Goal: Transaction & Acquisition: Purchase product/service

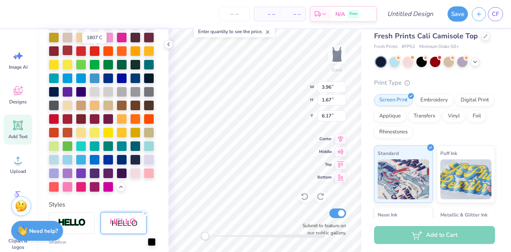
scroll to position [229, 0]
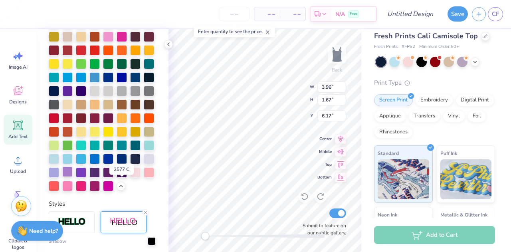
click at [73, 177] on div at bounding box center [67, 171] width 10 height 10
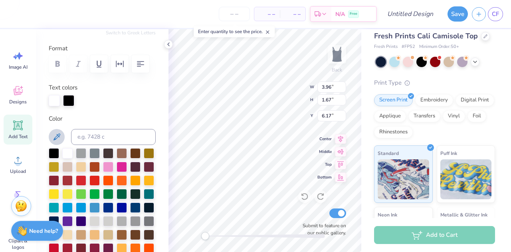
scroll to position [94, 0]
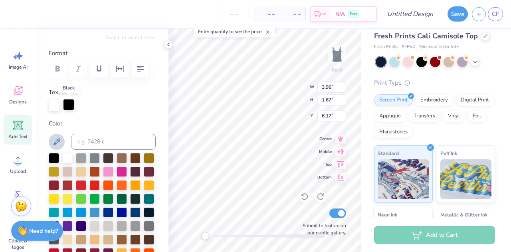
click at [70, 105] on div at bounding box center [68, 104] width 11 height 11
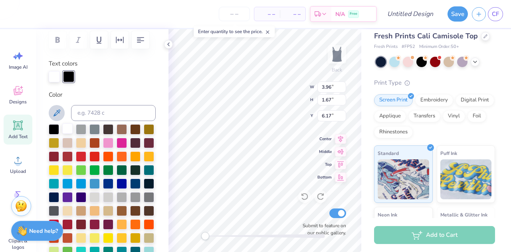
click at [70, 127] on div at bounding box center [67, 128] width 10 height 10
click at [69, 127] on div at bounding box center [67, 128] width 10 height 10
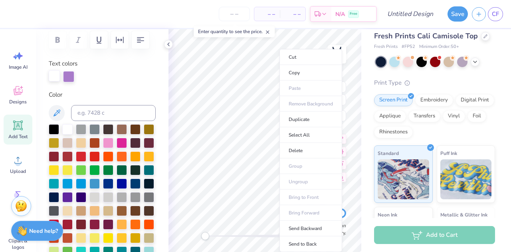
click at [60, 74] on div at bounding box center [54, 75] width 11 height 11
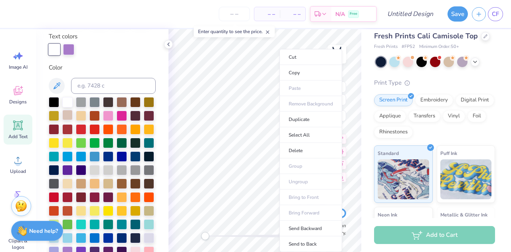
scroll to position [151, 0]
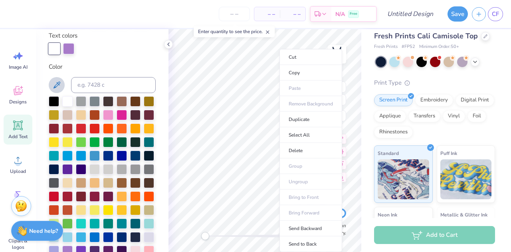
click at [60, 85] on icon at bounding box center [57, 85] width 10 height 10
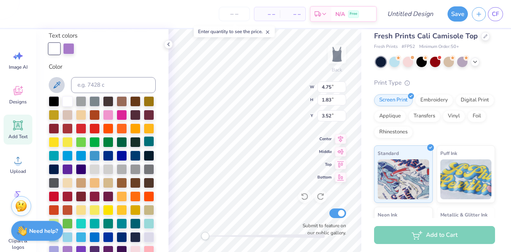
scroll to position [204, 0]
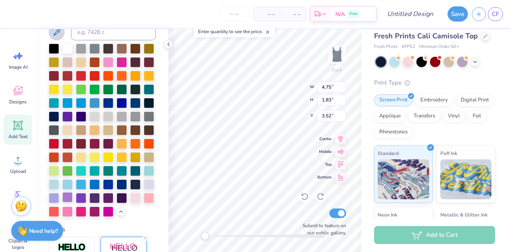
click at [73, 202] on div at bounding box center [67, 197] width 10 height 10
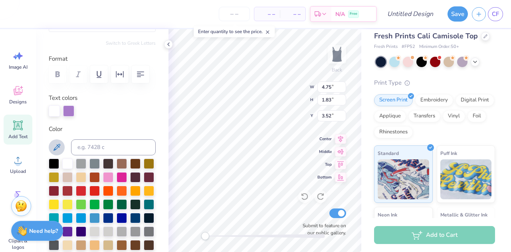
scroll to position [88, 0]
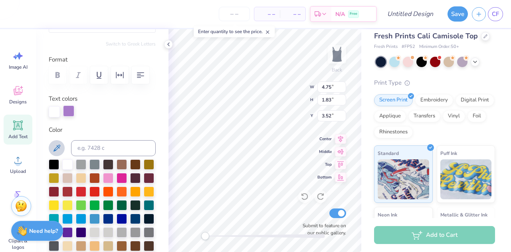
click at [72, 111] on div at bounding box center [68, 110] width 11 height 11
click at [59, 147] on icon at bounding box center [57, 148] width 7 height 7
click at [67, 166] on div at bounding box center [67, 164] width 10 height 10
click at [71, 109] on div at bounding box center [68, 110] width 11 height 11
click at [66, 160] on div at bounding box center [67, 164] width 10 height 10
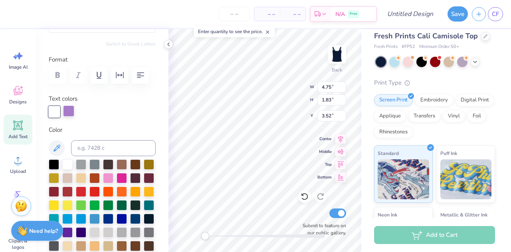
click at [67, 108] on div at bounding box center [68, 110] width 11 height 11
click at [53, 149] on icon at bounding box center [57, 148] width 10 height 10
click at [69, 162] on div at bounding box center [67, 164] width 10 height 10
click at [57, 115] on div at bounding box center [54, 110] width 11 height 11
click at [59, 149] on icon at bounding box center [57, 148] width 10 height 10
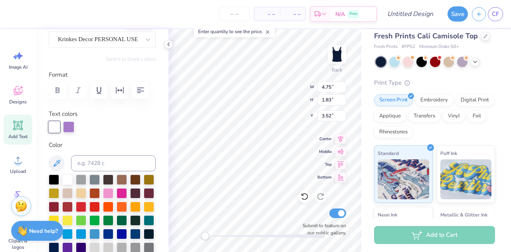
scroll to position [69, 0]
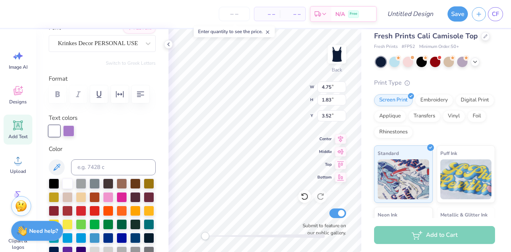
click at [56, 133] on div at bounding box center [54, 130] width 11 height 11
click at [61, 164] on icon at bounding box center [57, 168] width 10 height 10
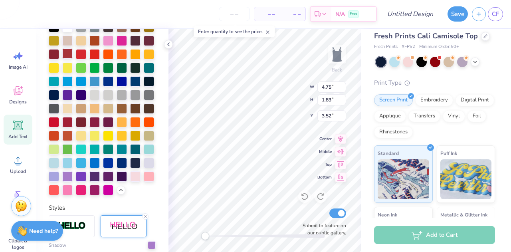
scroll to position [236, 0]
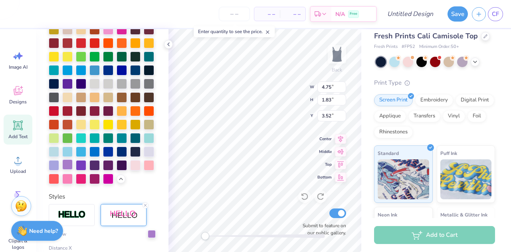
click at [73, 170] on div at bounding box center [67, 164] width 10 height 10
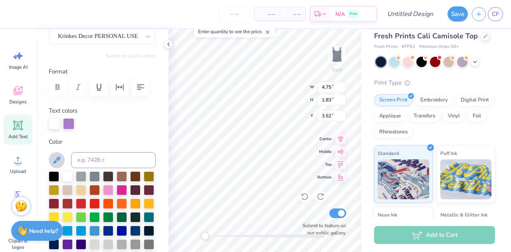
scroll to position [73, 0]
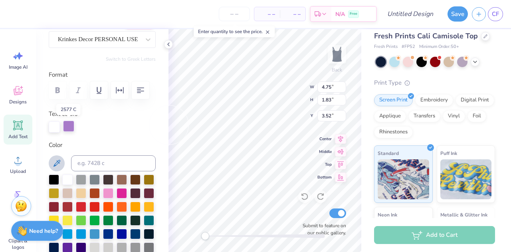
click at [70, 130] on div at bounding box center [68, 126] width 11 height 11
click at [58, 121] on div at bounding box center [54, 126] width 11 height 11
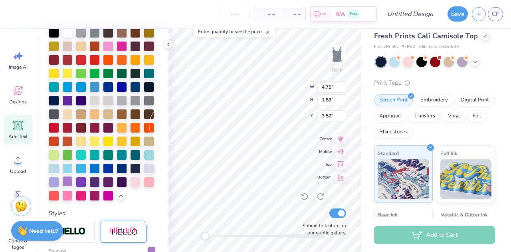
click at [73, 186] on div at bounding box center [67, 181] width 10 height 10
type textarea "D"
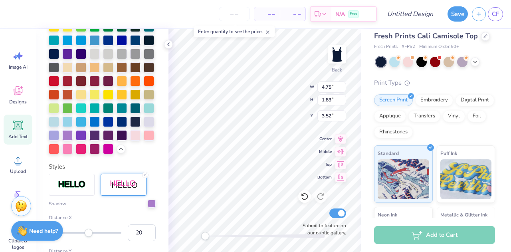
click at [127, 190] on img at bounding box center [124, 185] width 28 height 10
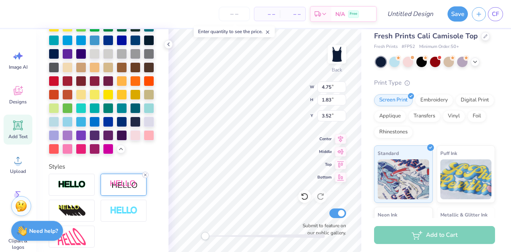
click at [145, 177] on icon at bounding box center [145, 174] width 5 height 5
click at [147, 177] on icon at bounding box center [145, 174] width 5 height 5
click at [145, 176] on line at bounding box center [145, 175] width 2 height 2
click at [130, 190] on img at bounding box center [124, 185] width 28 height 10
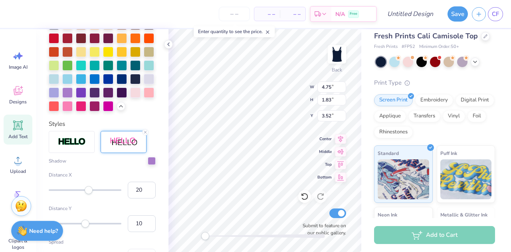
scroll to position [279, 0]
click at [145, 134] on icon at bounding box center [145, 131] width 5 height 5
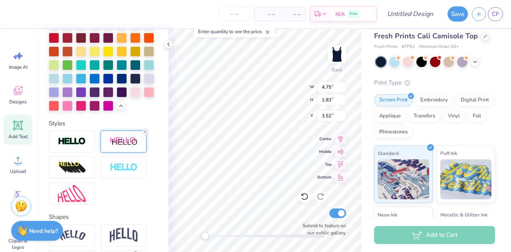
click at [147, 134] on icon at bounding box center [145, 131] width 5 height 5
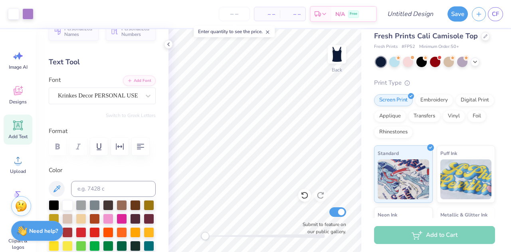
scroll to position [0, 0]
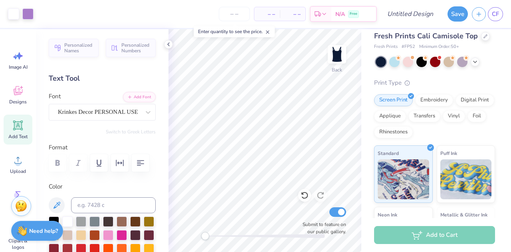
click at [22, 124] on icon at bounding box center [18, 126] width 10 height 10
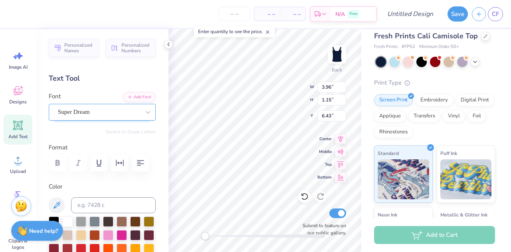
click at [123, 107] on div at bounding box center [99, 112] width 82 height 11
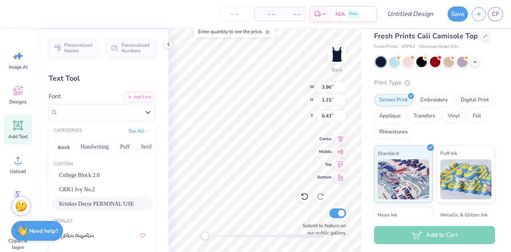
click at [121, 202] on span "Krinkes Decor PERSONAL USE" at bounding box center [96, 204] width 75 height 8
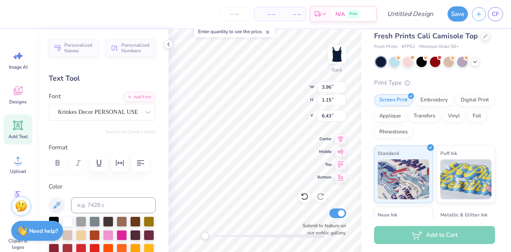
scroll to position [6, 1]
type textarea "T"
type textarea "Dphie"
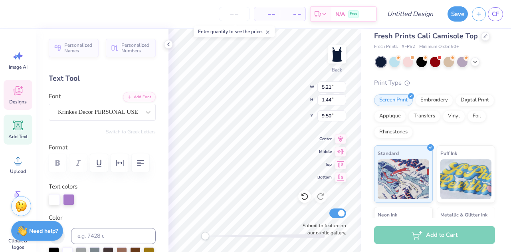
type input "5.21"
type input "1.44"
type input "9.50"
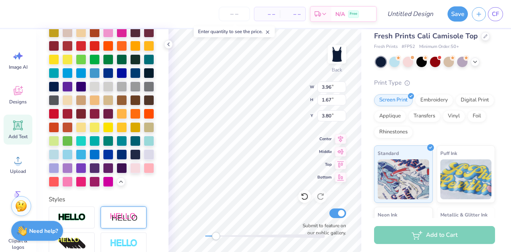
type input "3.96"
type input "1.67"
type input "3.80"
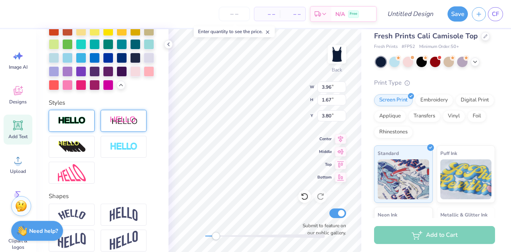
click at [75, 125] on img at bounding box center [72, 120] width 28 height 9
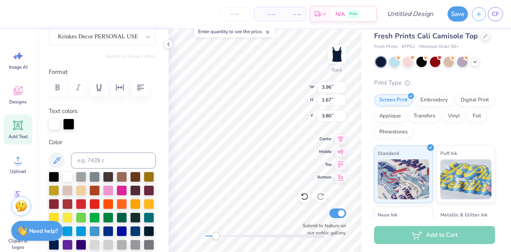
scroll to position [74, 0]
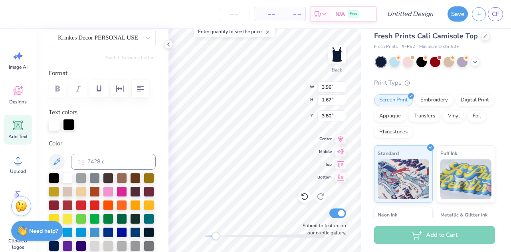
click at [70, 130] on div at bounding box center [68, 124] width 11 height 11
click at [74, 135] on div "Personalized Names Personalized Numbers Text Tool Add Font Font Krinkes Decor P…" at bounding box center [102, 140] width 133 height 223
click at [73, 126] on div at bounding box center [68, 125] width 11 height 11
click at [57, 164] on icon at bounding box center [57, 162] width 10 height 10
click at [72, 127] on div at bounding box center [68, 124] width 11 height 11
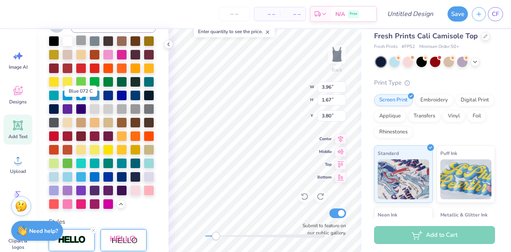
scroll to position [212, 0]
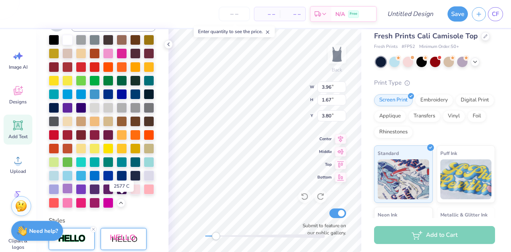
click at [73, 194] on div at bounding box center [67, 188] width 10 height 10
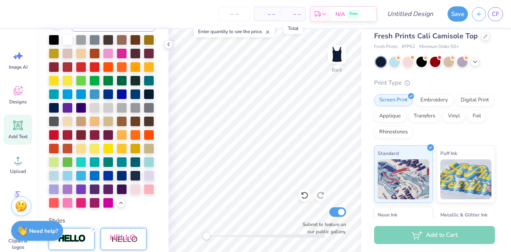
click at [294, 16] on span "– –" at bounding box center [293, 14] width 16 height 8
click at [339, 13] on span "N/A" at bounding box center [340, 15] width 10 height 8
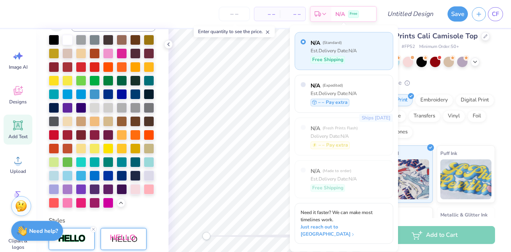
click at [289, 16] on span "– –" at bounding box center [293, 14] width 16 height 8
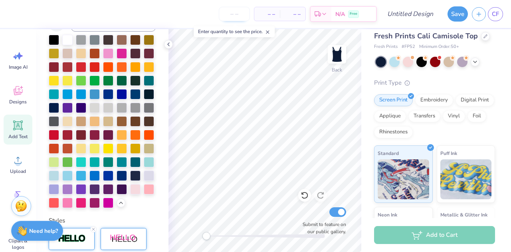
click at [226, 20] on input "number" at bounding box center [234, 14] width 31 height 14
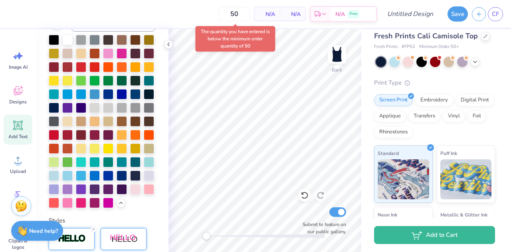
click at [264, 9] on div "N/A Per Item" at bounding box center [267, 14] width 26 height 14
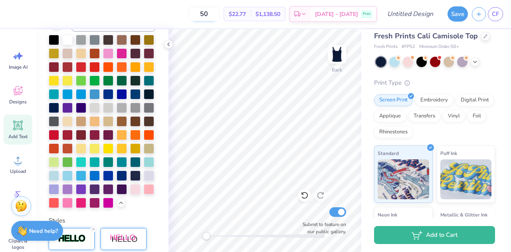
click at [220, 8] on input "50" at bounding box center [203, 14] width 31 height 14
click at [189, 10] on div "50 $22.77 Per Item $1,138.50 Total Est. Delivery [DATE] - [DATE] Free" at bounding box center [194, 14] width 365 height 28
click at [210, 13] on input "50" at bounding box center [203, 14] width 31 height 14
click at [219, 16] on input "50" at bounding box center [203, 14] width 31 height 14
type input "5"
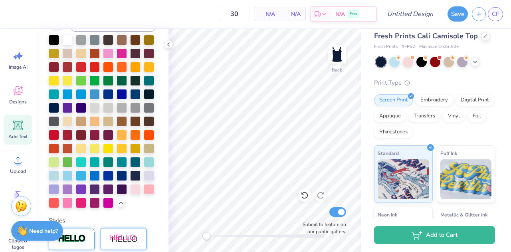
type input "50"
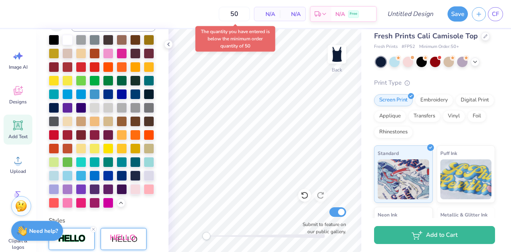
click at [215, 14] on div "50 N/A Per Item N/A Total Est. Delivery N/A Free" at bounding box center [194, 14] width 365 height 28
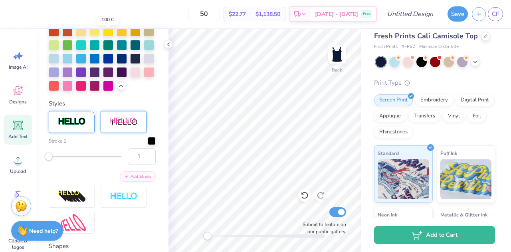
scroll to position [340, 0]
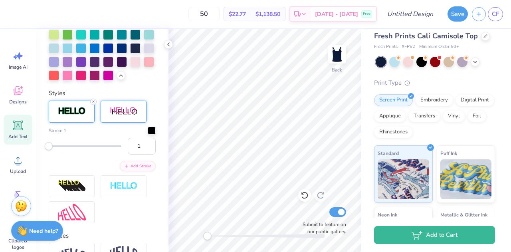
click at [93, 104] on icon at bounding box center [93, 101] width 5 height 5
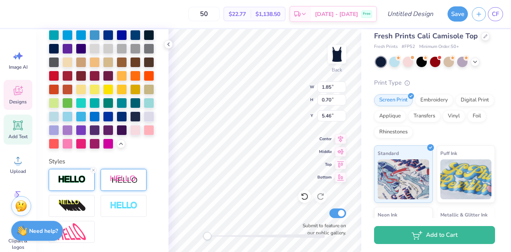
scroll to position [299, 0]
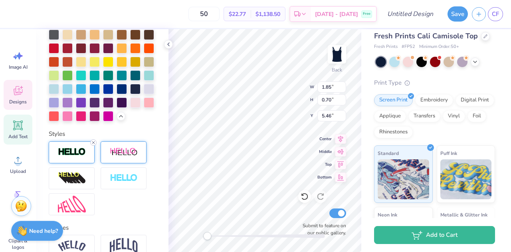
click at [93, 144] on line at bounding box center [93, 142] width 2 height 2
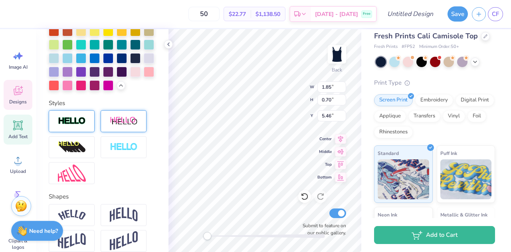
scroll to position [268, 0]
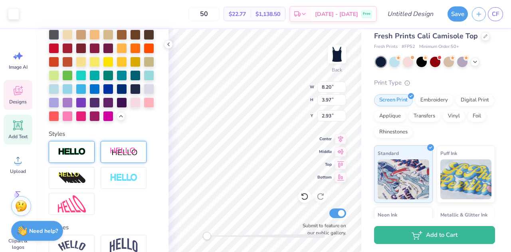
type input "8.20"
type input "3.97"
type input "2.93"
type input "4.44"
type input "1.23"
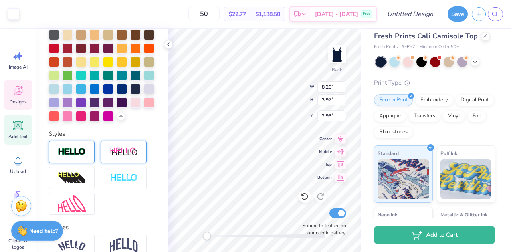
type input "4.90"
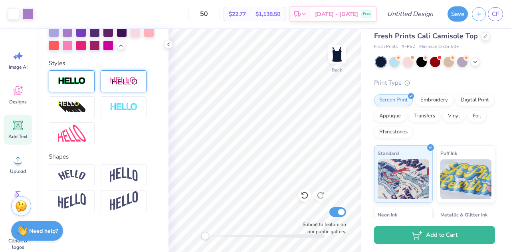
scroll to position [365, 0]
click at [194, 2] on div "50 $22.77 Per Item $1,138.50 Total Est. Delivery [DATE] - [DATE] Free" at bounding box center [207, 14] width 339 height 28
click at [274, 12] on span "$1,138.50" at bounding box center [268, 14] width 25 height 8
click at [246, 12] on span "$22.77" at bounding box center [237, 14] width 17 height 8
click at [220, 16] on input "50" at bounding box center [203, 14] width 31 height 14
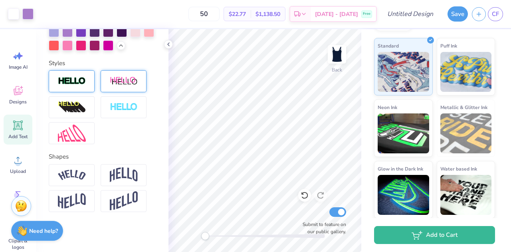
scroll to position [0, 0]
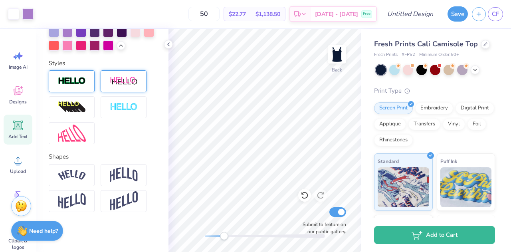
click at [224, 242] on div "Back Submit to feature on our public gallery." at bounding box center [264, 140] width 193 height 223
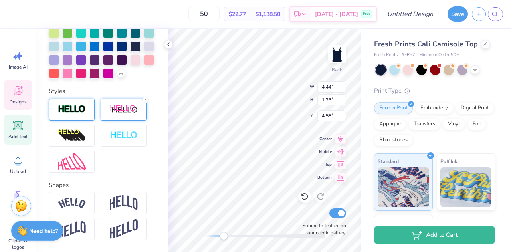
scroll to position [341, 0]
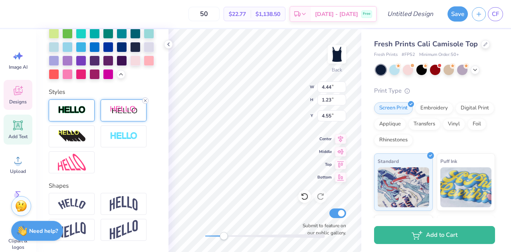
click at [146, 102] on line at bounding box center [145, 100] width 2 height 2
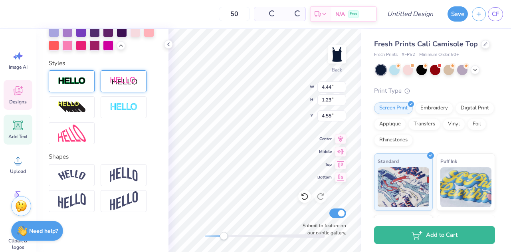
scroll to position [310, 0]
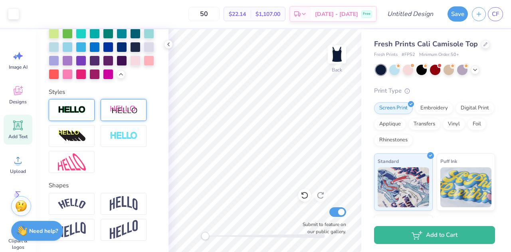
click at [202, 240] on div "Back Submit to feature on our public gallery." at bounding box center [264, 140] width 193 height 223
drag, startPoint x: 203, startPoint y: 238, endPoint x: 190, endPoint y: 253, distance: 19.8
click at [190, 252] on html "Art colors 50 $22.14 Per Item $1,107.00 Total Est. Delivery [DATE] - [DATE] Fre…" at bounding box center [255, 126] width 511 height 252
click at [448, 87] on div "Print Type" at bounding box center [434, 90] width 121 height 9
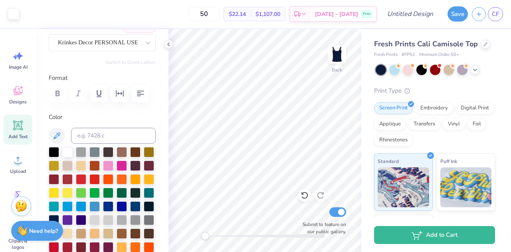
scroll to position [0, 0]
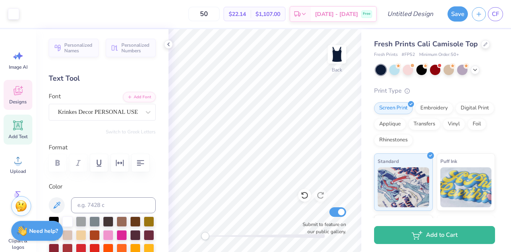
click at [14, 95] on icon at bounding box center [18, 91] width 12 height 12
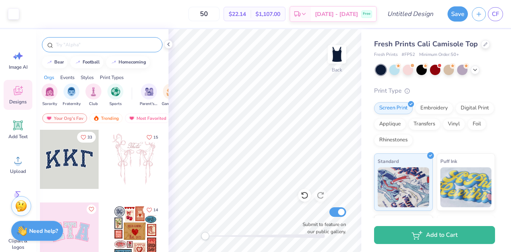
click at [84, 48] on div at bounding box center [102, 44] width 121 height 15
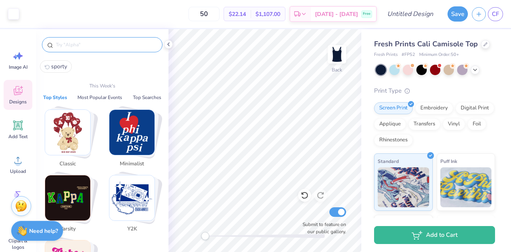
drag, startPoint x: 84, startPoint y: 48, endPoint x: 79, endPoint y: 50, distance: 5.0
click at [79, 50] on div at bounding box center [102, 44] width 121 height 15
click at [62, 48] on input "text" at bounding box center [106, 45] width 102 height 8
click at [61, 63] on span "sporty" at bounding box center [59, 67] width 16 height 8
type input "sporty"
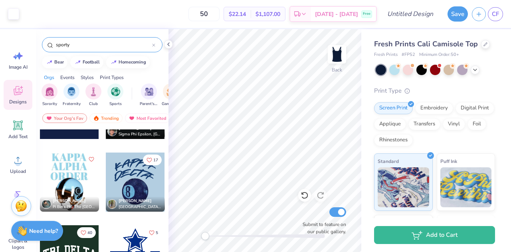
scroll to position [850, 0]
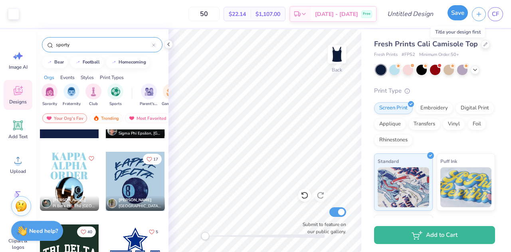
click at [462, 15] on button "Save" at bounding box center [458, 12] width 20 height 15
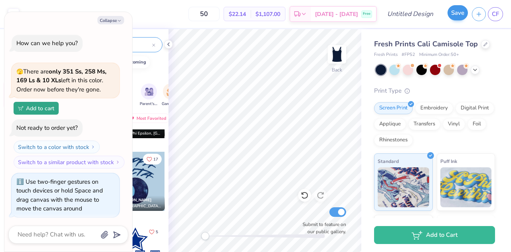
scroll to position [345, 0]
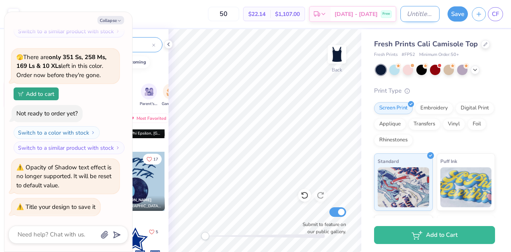
type textarea "x"
click at [406, 11] on input "Design Title" at bounding box center [419, 14] width 39 height 16
type input "t"
type textarea "x"
type input "te"
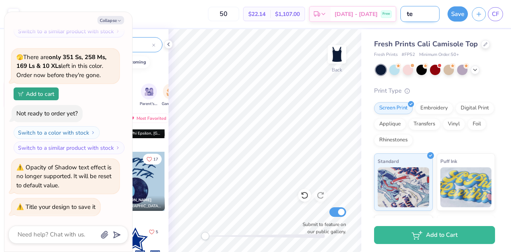
type textarea "x"
type input "[PERSON_NAME]"
type textarea "x"
type input "tedt"
type textarea "x"
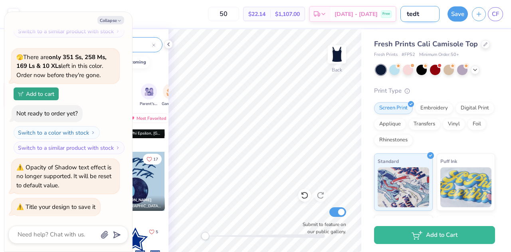
type input "[PERSON_NAME]"
type textarea "x"
type input "te"
type textarea "x"
type input "tes"
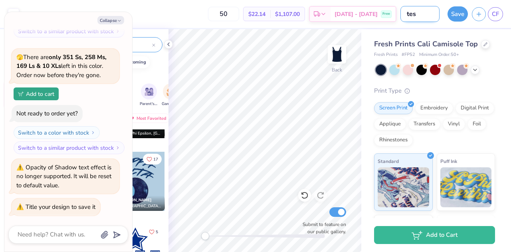
type textarea "x"
type input "te"
type textarea "x"
type input "tee"
type textarea "x"
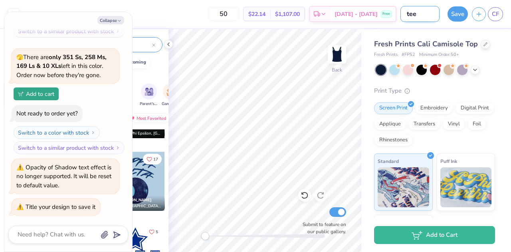
type input "te"
type textarea "x"
type input "t"
type textarea "x"
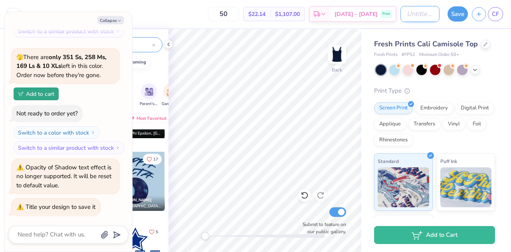
type input "d"
type textarea "x"
type input "dr"
type textarea "x"
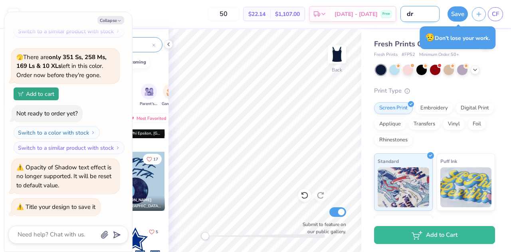
type input "dra"
type textarea "x"
type input "draf"
type textarea "x"
type input "draft"
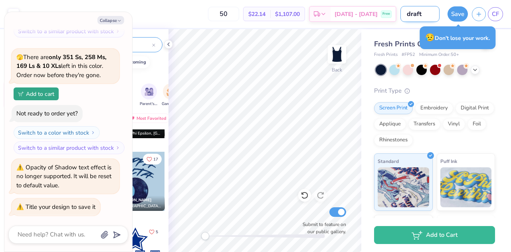
type textarea "x"
type input "draft"
click at [454, 16] on button "Save" at bounding box center [458, 12] width 20 height 15
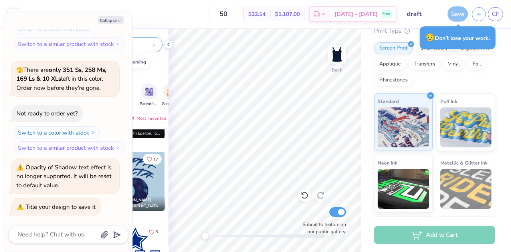
scroll to position [0, 0]
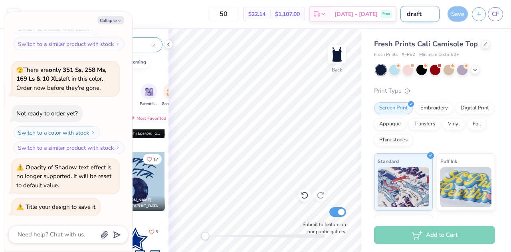
click at [420, 12] on input "draft" at bounding box center [419, 14] width 39 height 16
click at [454, 16] on div "Save" at bounding box center [458, 13] width 20 height 15
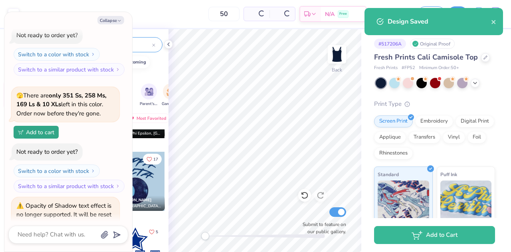
scroll to position [345, 0]
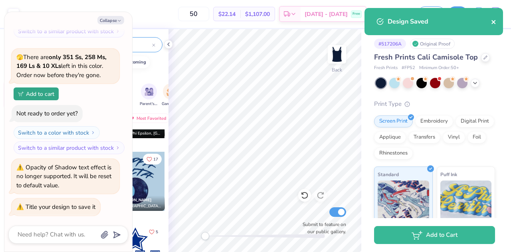
click at [492, 22] on icon "close" at bounding box center [494, 22] width 6 height 6
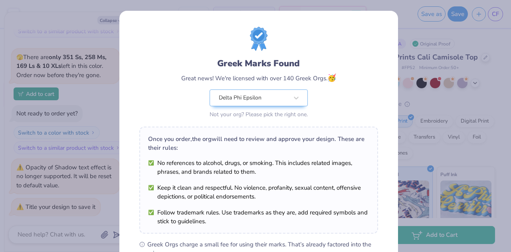
scroll to position [121, 0]
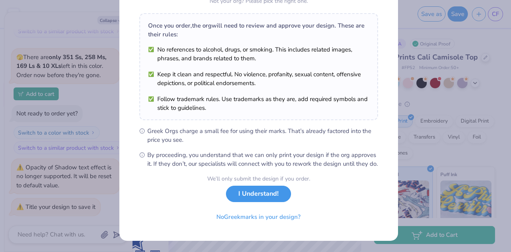
click at [267, 202] on button "I Understand!" at bounding box center [258, 194] width 65 height 16
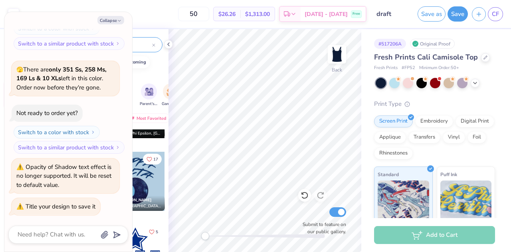
scroll to position [307, 0]
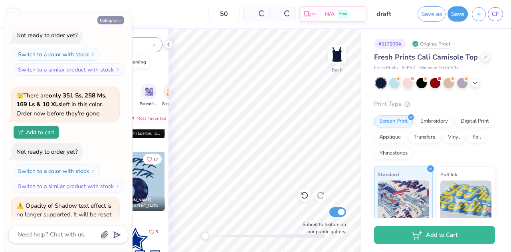
click at [113, 22] on button "Collapse" at bounding box center [110, 20] width 27 height 8
type textarea "x"
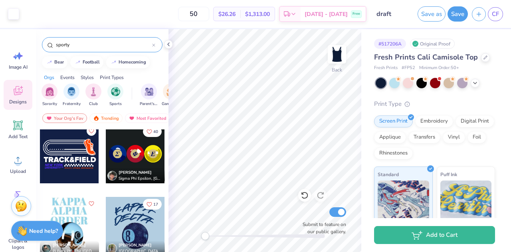
scroll to position [738, 0]
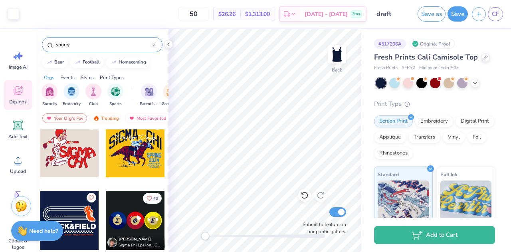
click at [446, 43] on div "Original Proof" at bounding box center [432, 44] width 45 height 10
click at [478, 19] on button "button" at bounding box center [479, 13] width 14 height 14
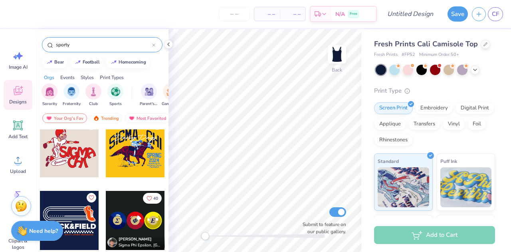
click at [485, 48] on div "Fresh Prints Cali Camisole Top" at bounding box center [434, 44] width 121 height 11
click at [484, 46] on div at bounding box center [485, 43] width 9 height 9
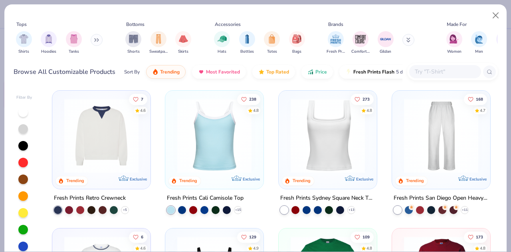
scroll to position [140, 0]
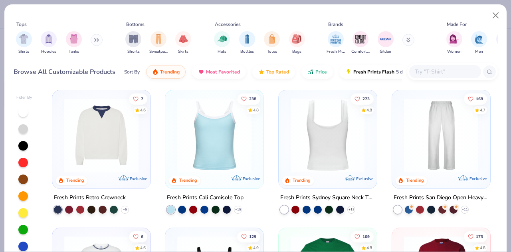
drag, startPoint x: 326, startPoint y: 170, endPoint x: 302, endPoint y: 172, distance: 24.5
click at [302, 172] on div at bounding box center [328, 137] width 90 height 86
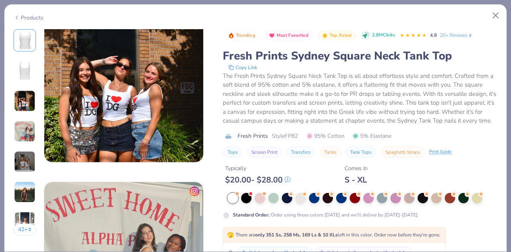
scroll to position [345, 0]
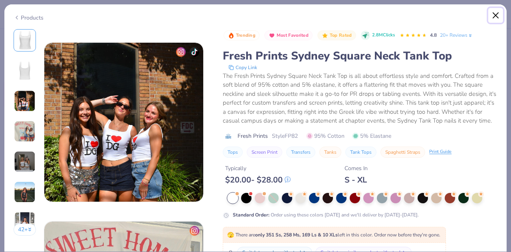
click at [493, 17] on button "Close" at bounding box center [495, 15] width 15 height 15
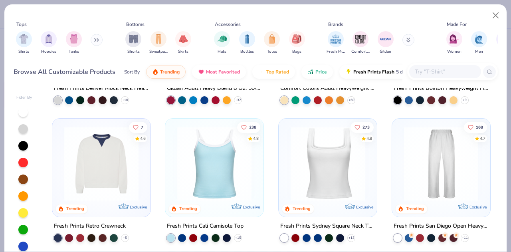
scroll to position [124, 0]
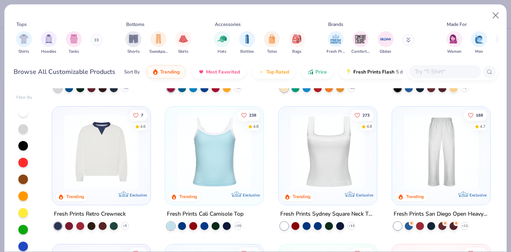
click at [202, 161] on img at bounding box center [214, 152] width 82 height 74
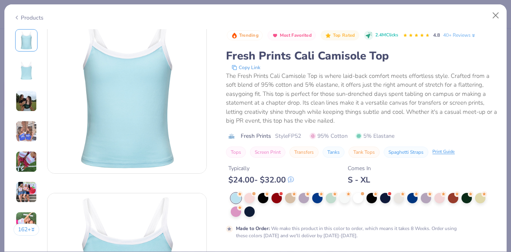
scroll to position [26, 0]
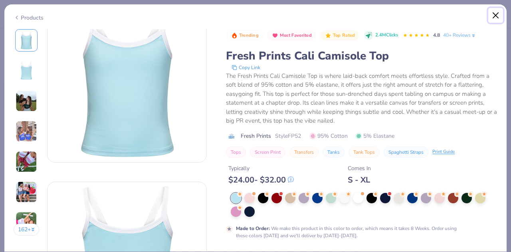
click at [495, 13] on button "Close" at bounding box center [495, 15] width 15 height 15
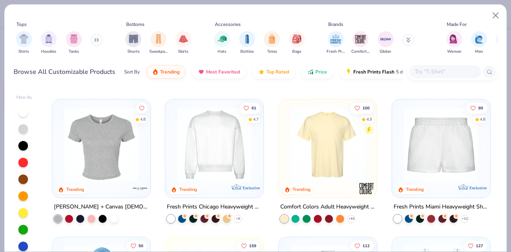
scroll to position [414, 0]
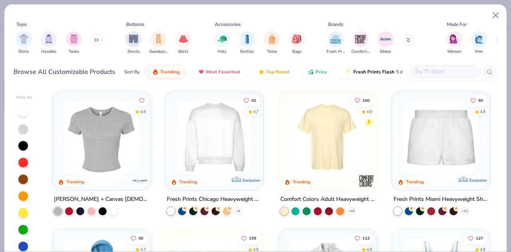
click at [121, 159] on img at bounding box center [101, 137] width 82 height 74
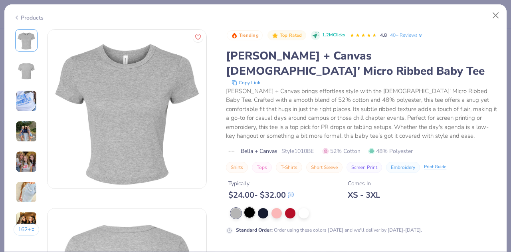
click at [254, 207] on div at bounding box center [249, 212] width 10 height 10
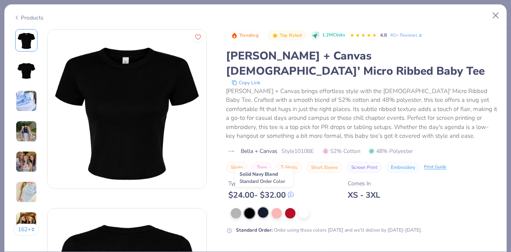
click at [266, 207] on div at bounding box center [263, 212] width 10 height 10
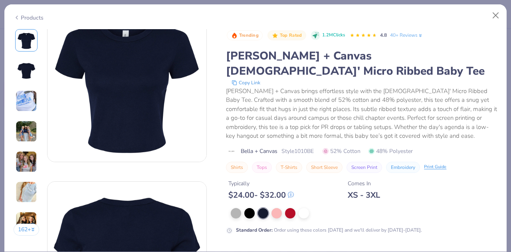
scroll to position [59, 0]
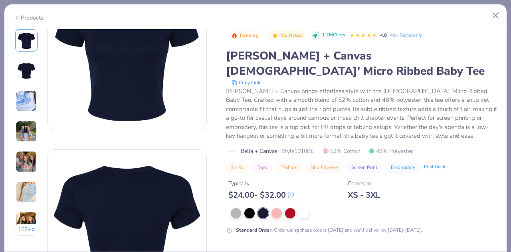
click at [19, 136] on img at bounding box center [27, 132] width 22 height 22
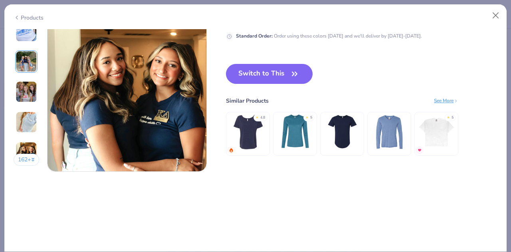
scroll to position [1090, 0]
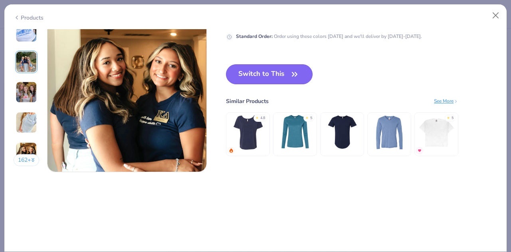
click at [275, 77] on button "Switch to This" at bounding box center [269, 74] width 87 height 20
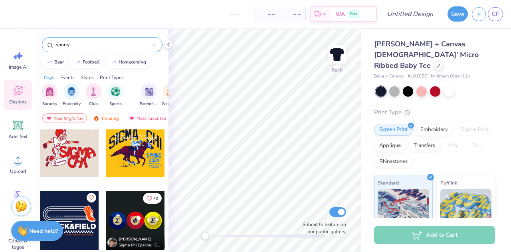
click at [82, 49] on div "sporty" at bounding box center [102, 44] width 121 height 15
click at [72, 47] on input "sporty" at bounding box center [103, 45] width 97 height 8
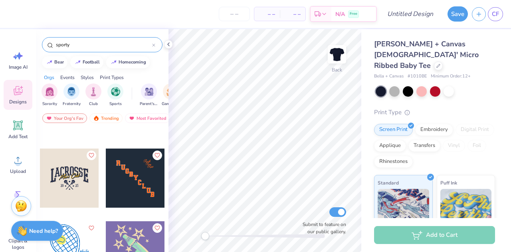
scroll to position [3028, 0]
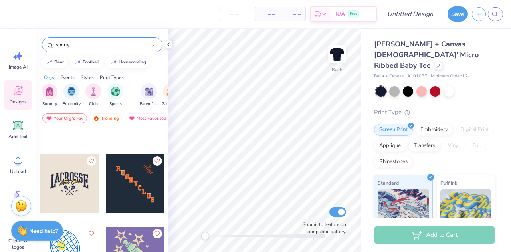
click at [20, 97] on div "Designs" at bounding box center [18, 95] width 29 height 30
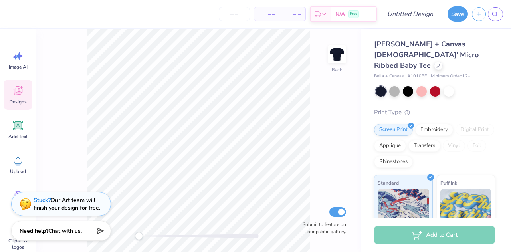
click at [15, 94] on icon at bounding box center [18, 92] width 8 height 6
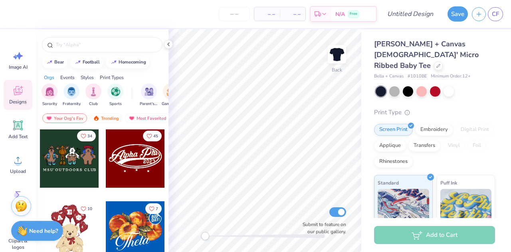
scroll to position [169, 0]
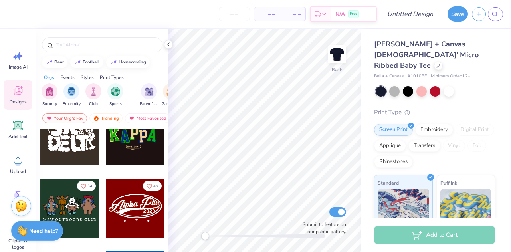
click at [125, 206] on div at bounding box center [135, 207] width 59 height 59
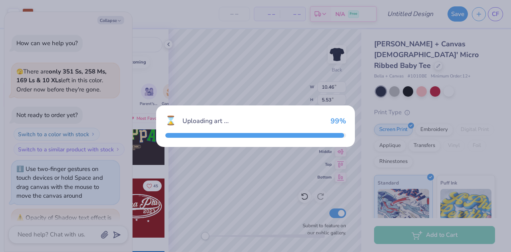
scroll to position [346, 0]
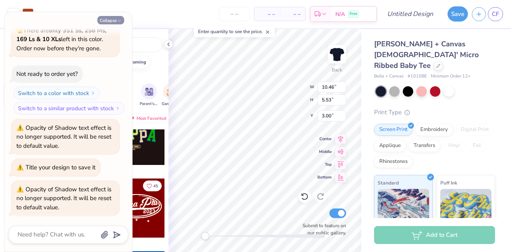
click at [117, 16] on button "Collapse" at bounding box center [110, 20] width 27 height 8
type textarea "x"
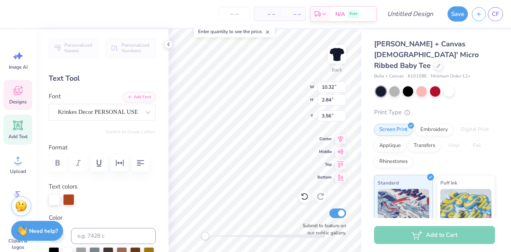
scroll to position [6, 2]
type textarea "0"
click at [168, 46] on icon at bounding box center [168, 44] width 6 height 6
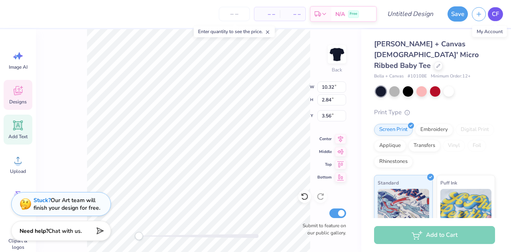
click at [492, 16] on span "CF" at bounding box center [495, 14] width 7 height 9
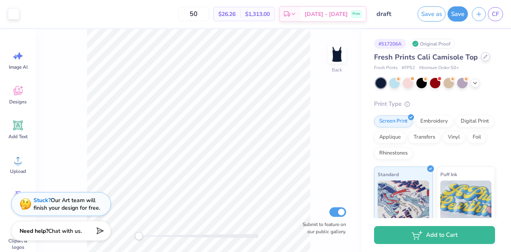
click at [484, 58] on icon at bounding box center [486, 57] width 4 height 4
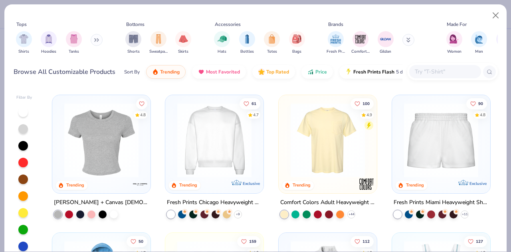
scroll to position [426, 0]
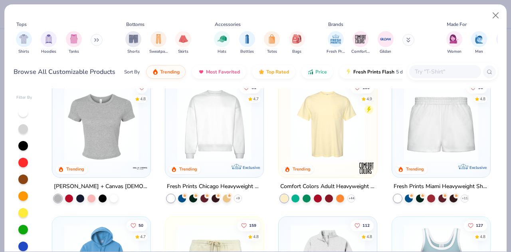
click at [85, 140] on img at bounding box center [101, 124] width 82 height 74
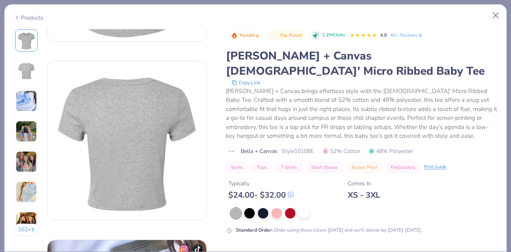
scroll to position [148, 0]
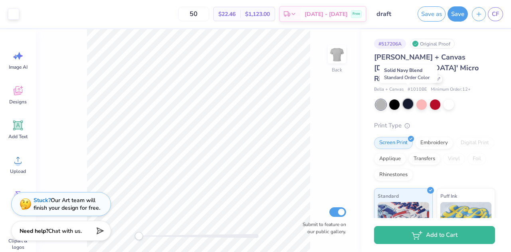
click at [407, 99] on div at bounding box center [408, 104] width 10 height 10
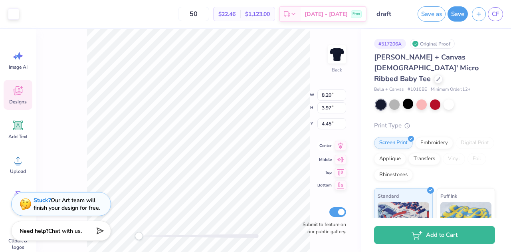
click at [341, 146] on icon at bounding box center [340, 146] width 11 height 10
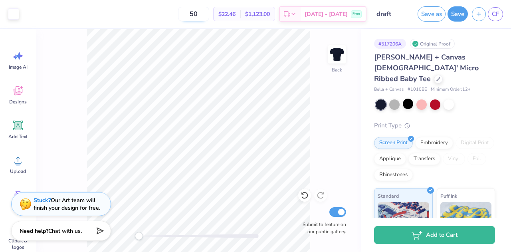
click at [209, 15] on input "50" at bounding box center [193, 14] width 31 height 14
type input "5"
type input "40"
click at [176, 20] on div "40 $23.97 Per Item $958.80 Total Est. Delivery Sep 21 - 24 Free" at bounding box center [194, 14] width 343 height 28
click at [463, 15] on button "Save" at bounding box center [458, 12] width 20 height 15
